Goal: Information Seeking & Learning: Learn about a topic

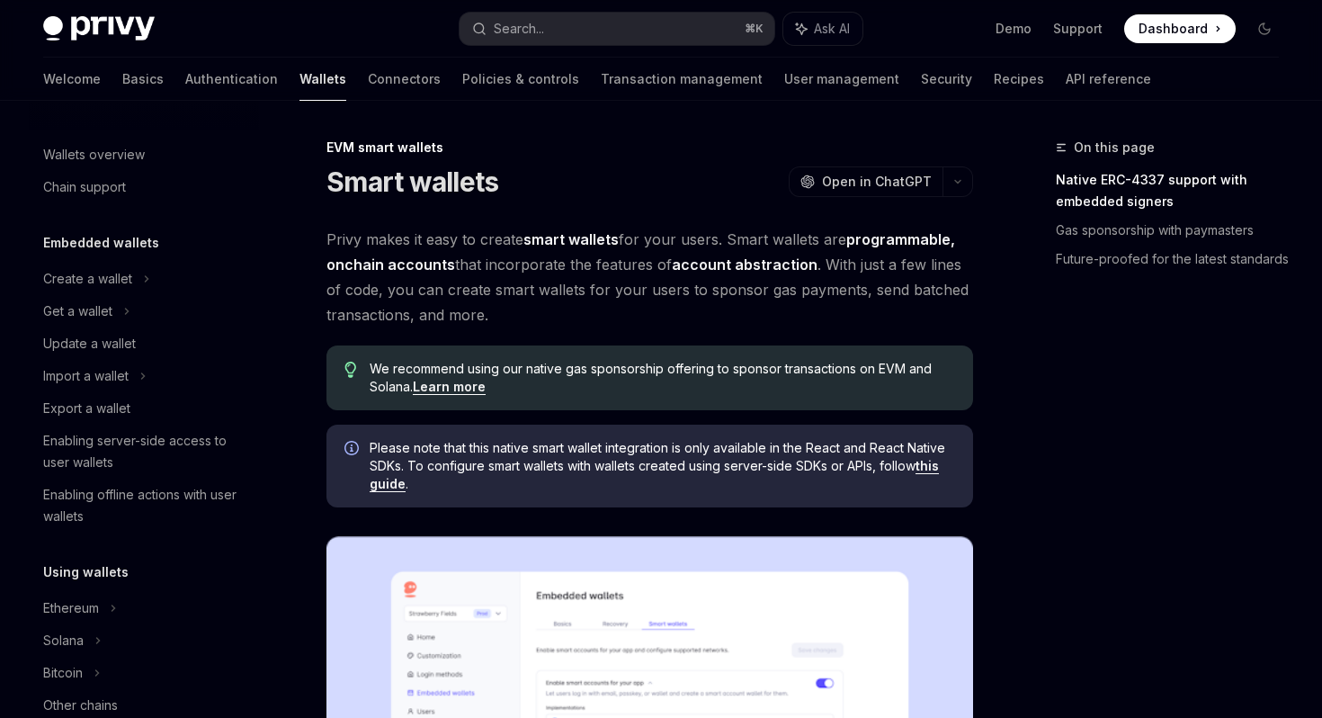
scroll to position [361, 0]
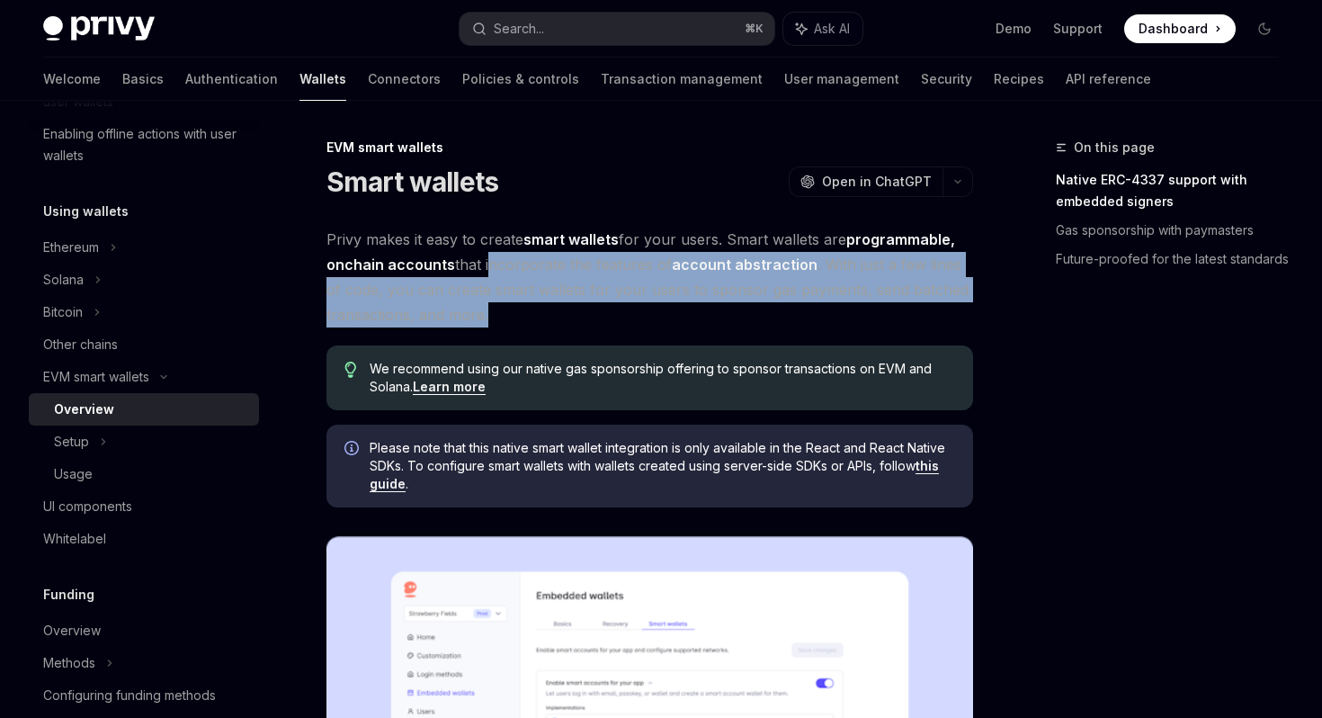
drag, startPoint x: 489, startPoint y: 251, endPoint x: 860, endPoint y: 315, distance: 376.1
click at [864, 316] on span "Privy makes it easy to create smart wallets for your users. Smart wallets are p…" at bounding box center [650, 277] width 647 height 101
click at [860, 315] on span "Privy makes it easy to create smart wallets for your users. Smart wallets are p…" at bounding box center [650, 277] width 647 height 101
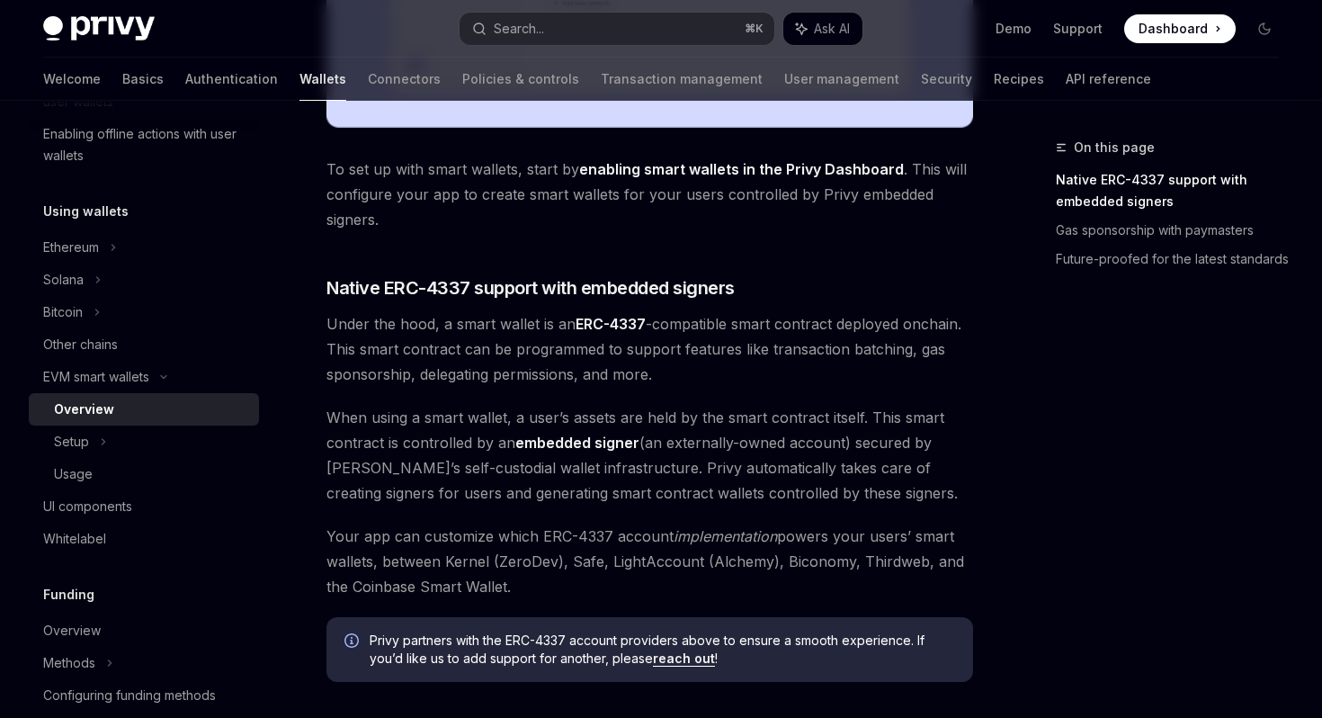
scroll to position [875, 0]
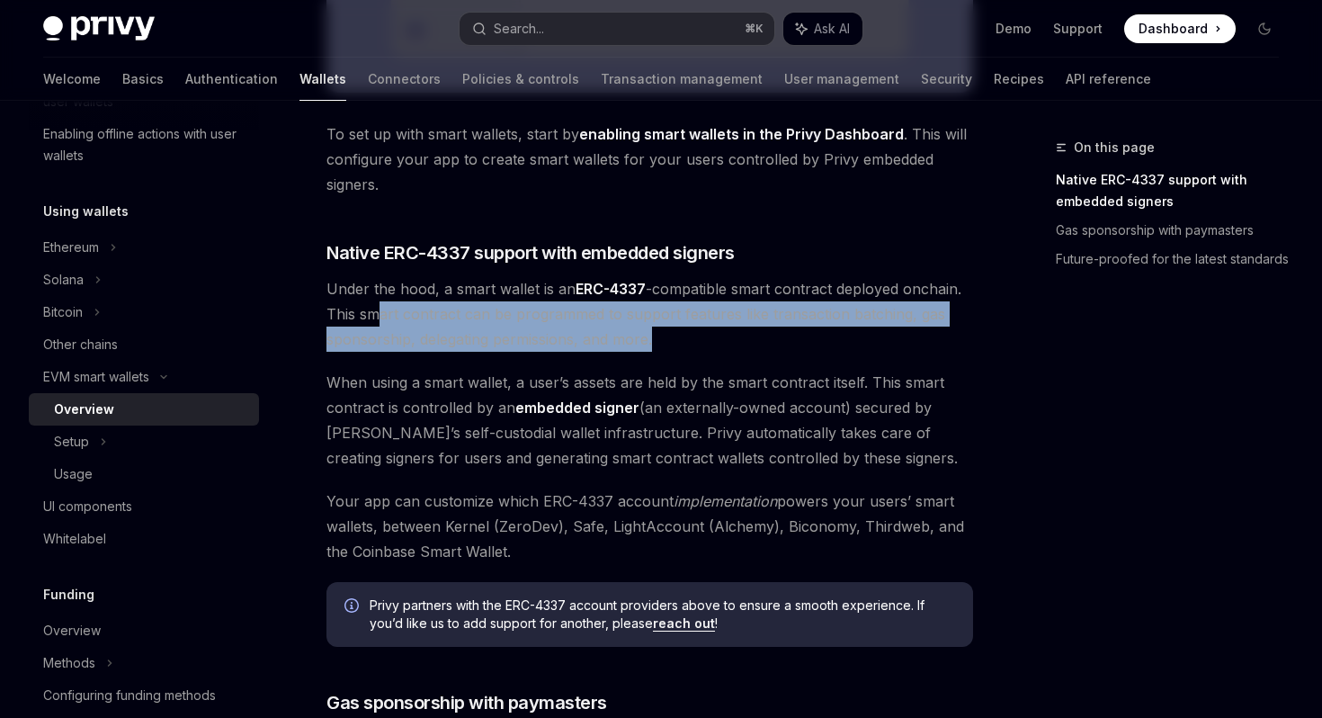
drag, startPoint x: 377, startPoint y: 308, endPoint x: 655, endPoint y: 333, distance: 279.1
click at [655, 333] on span "Under the hood, a smart wallet is an ERC-4337 -compatible smart contract deploy…" at bounding box center [650, 314] width 647 height 76
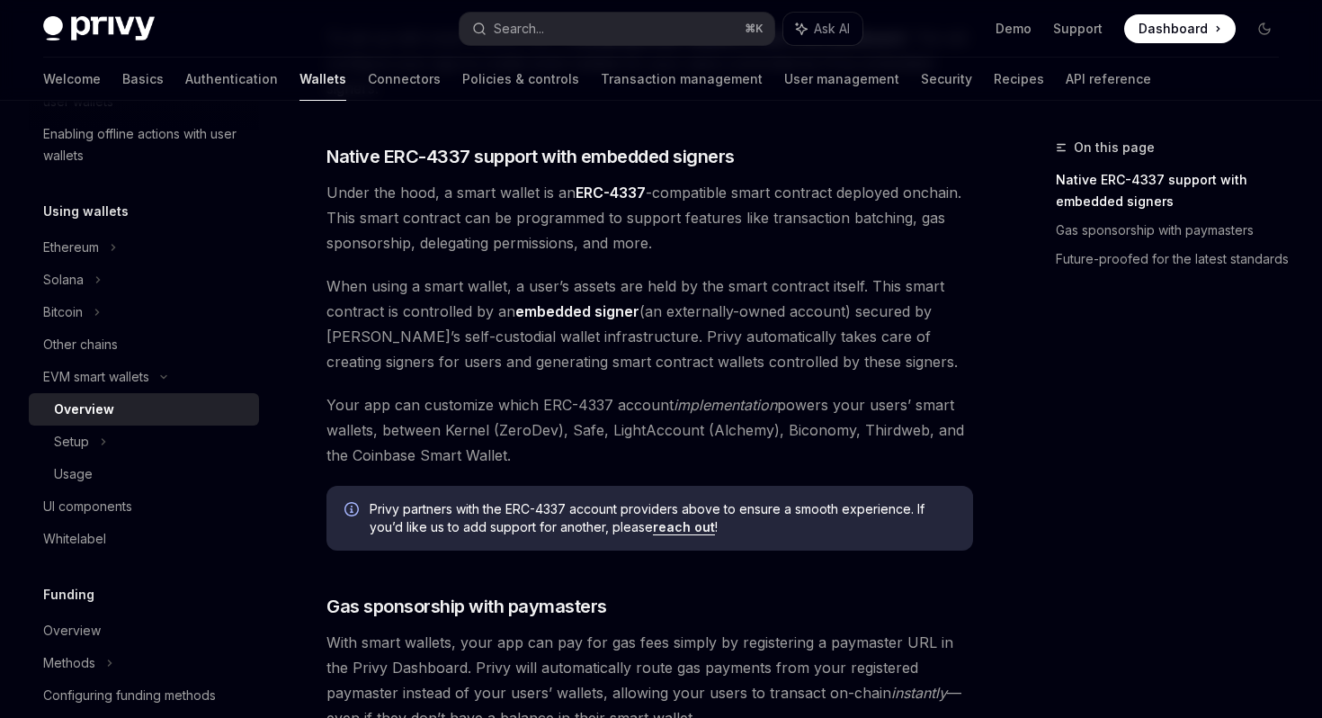
scroll to position [1294, 0]
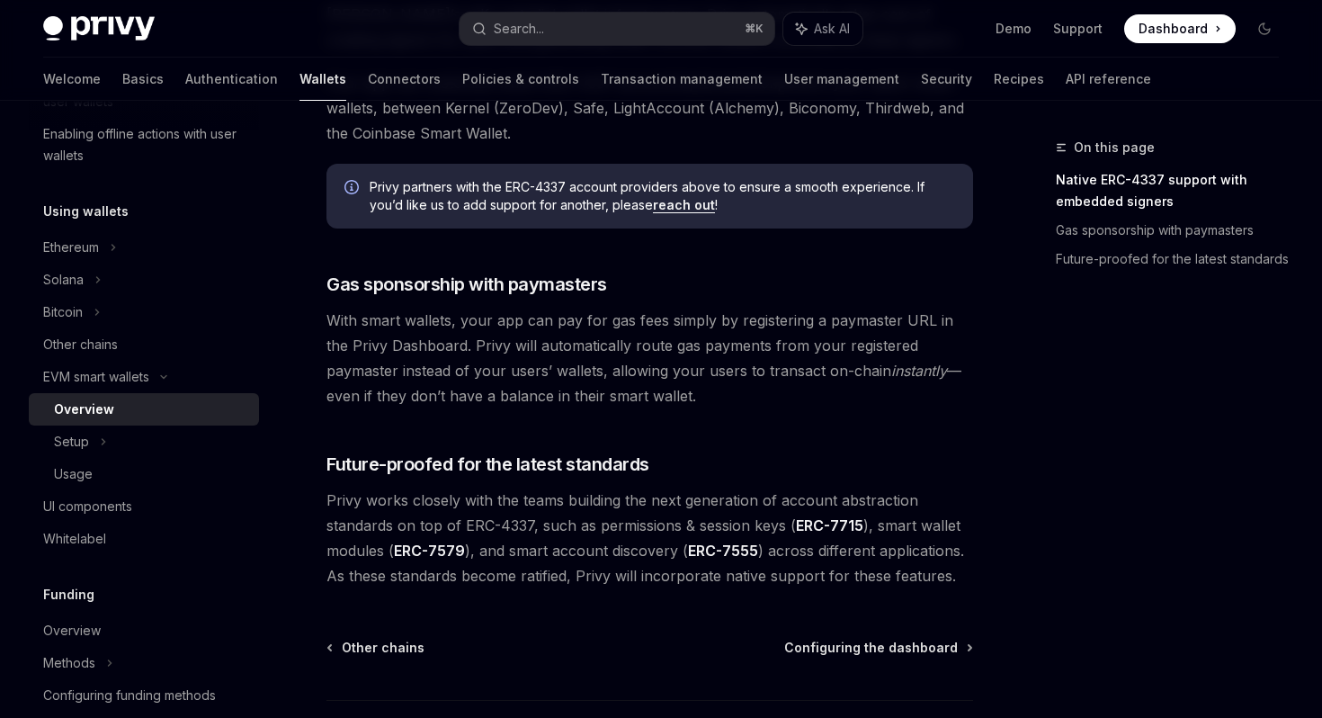
click at [542, 328] on span "With smart wallets, your app can pay for gas fees simply by registering a payma…" at bounding box center [650, 358] width 647 height 101
drag, startPoint x: 463, startPoint y: 321, endPoint x: 820, endPoint y: 335, distance: 356.5
click at [820, 335] on span "With smart wallets, your app can pay for gas fees simply by registering a payma…" at bounding box center [650, 358] width 647 height 101
drag, startPoint x: 470, startPoint y: 351, endPoint x: 719, endPoint y: 396, distance: 253.2
click at [719, 396] on span "With smart wallets, your app can pay for gas fees simply by registering a payma…" at bounding box center [650, 358] width 647 height 101
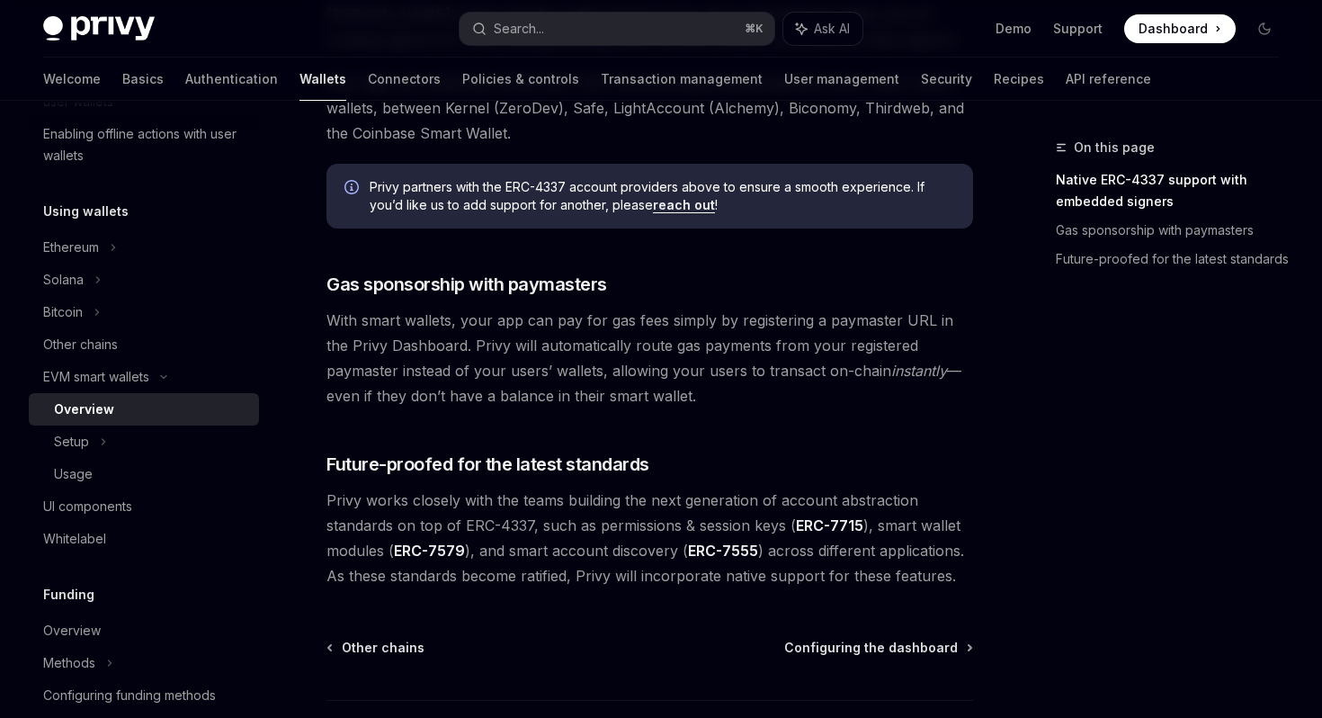
click at [719, 396] on span "With smart wallets, your app can pay for gas fees simply by registering a payma…" at bounding box center [650, 358] width 647 height 101
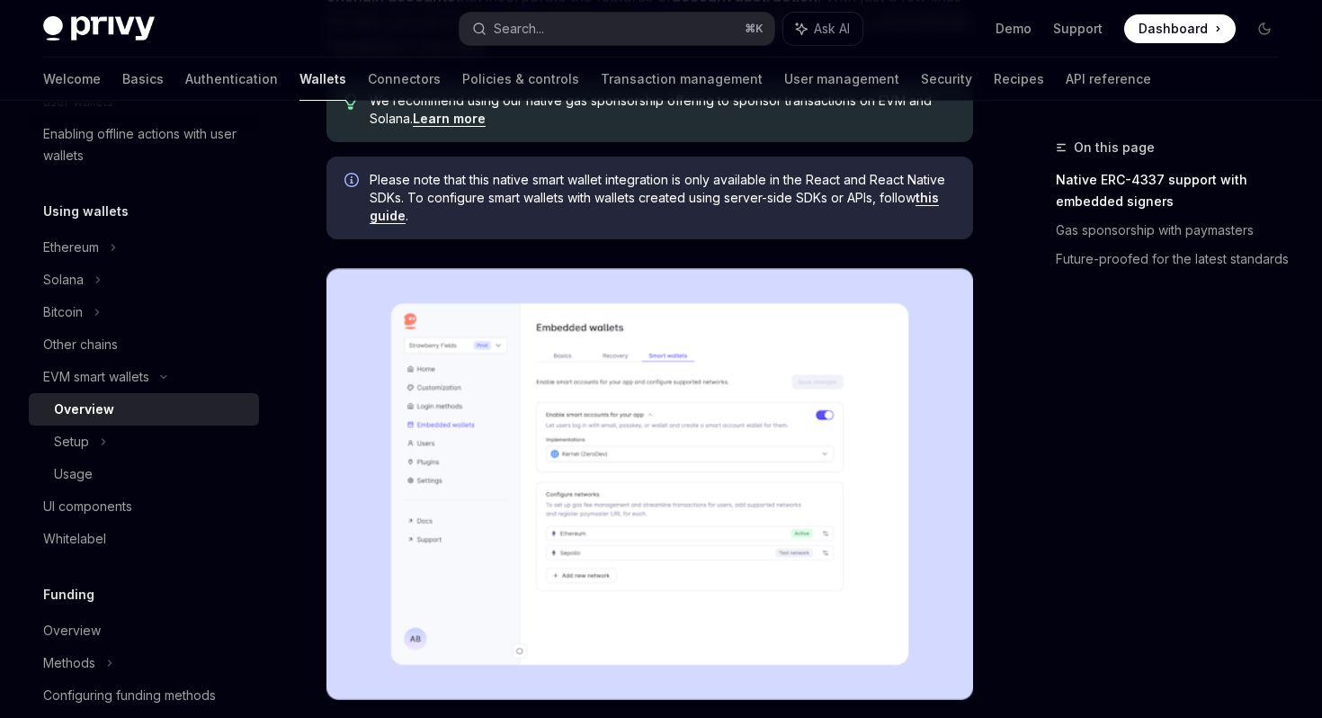
scroll to position [275, 0]
